Goal: Information Seeking & Learning: Learn about a topic

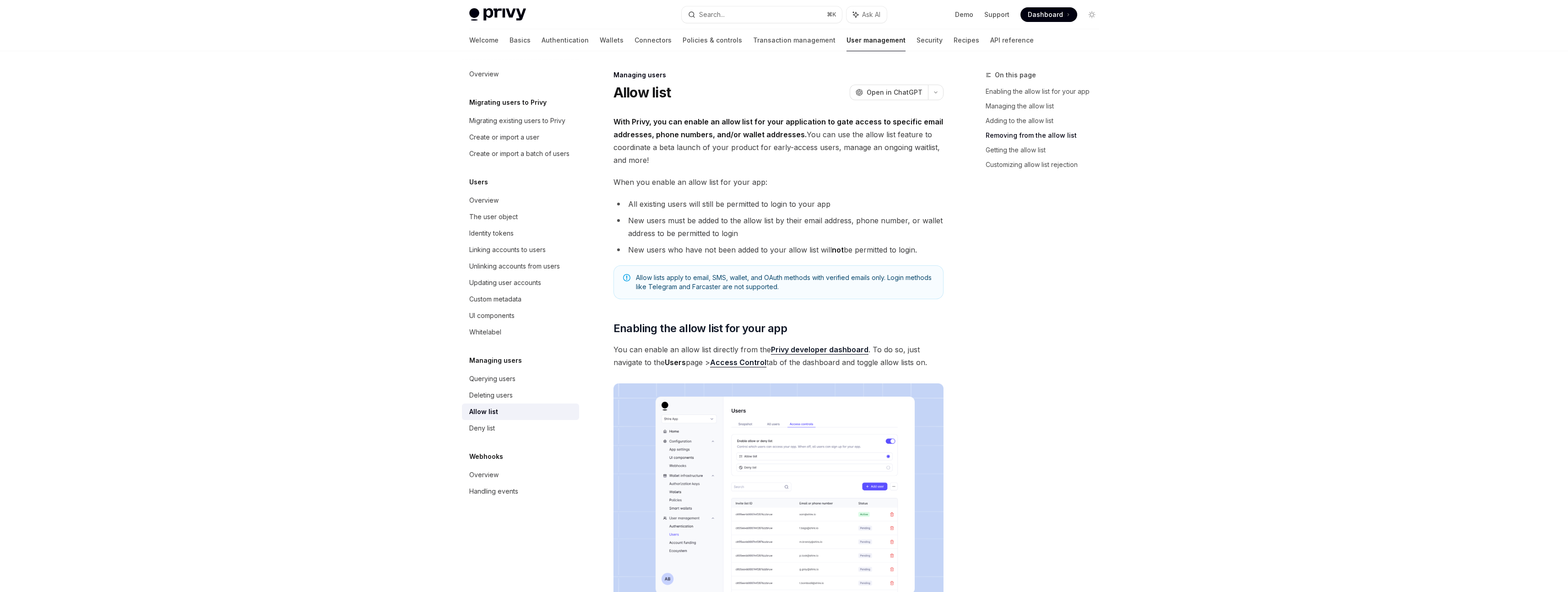
scroll to position [1503, 0]
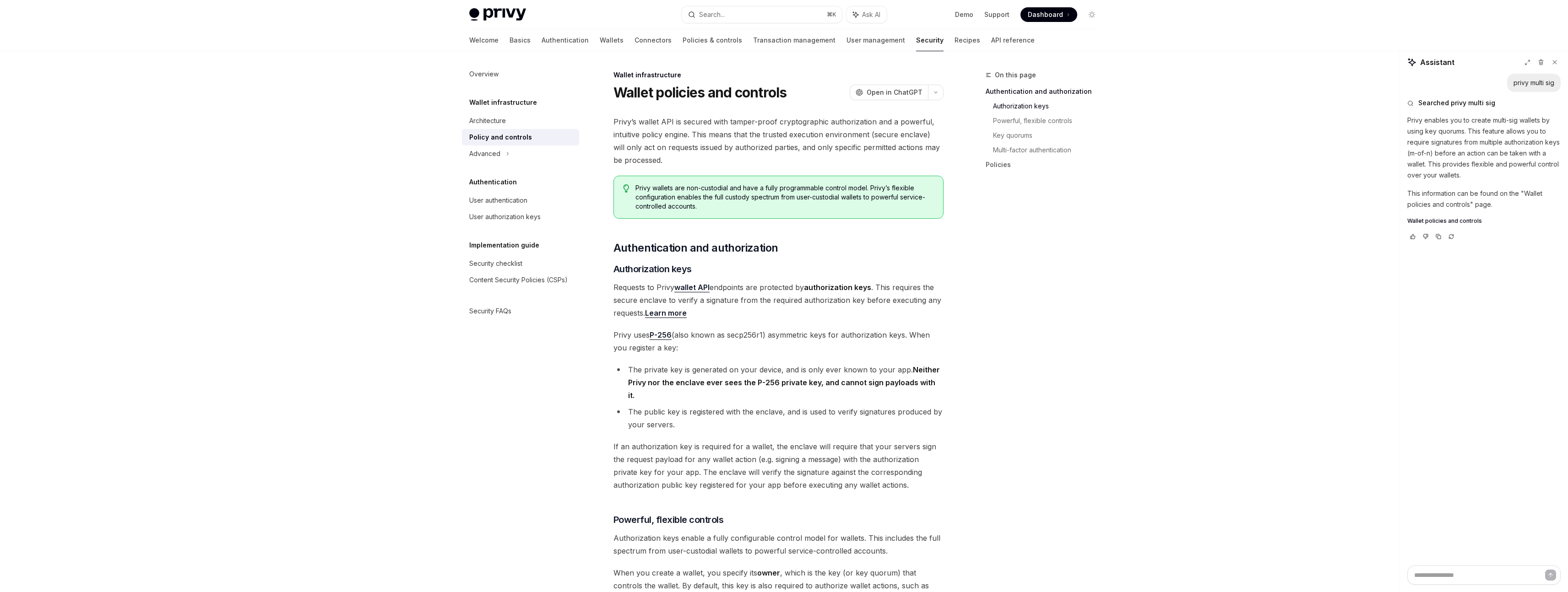
scroll to position [357, 0]
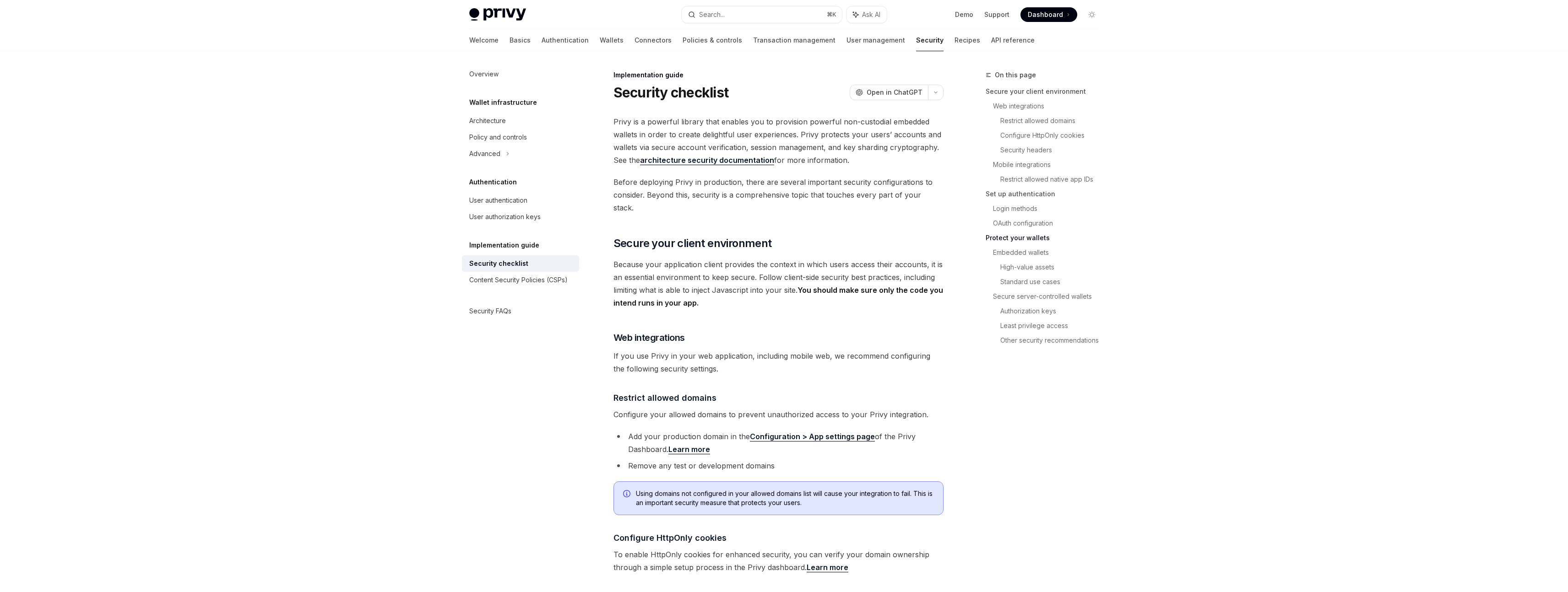
scroll to position [1118, 0]
